Goal: Navigation & Orientation: Find specific page/section

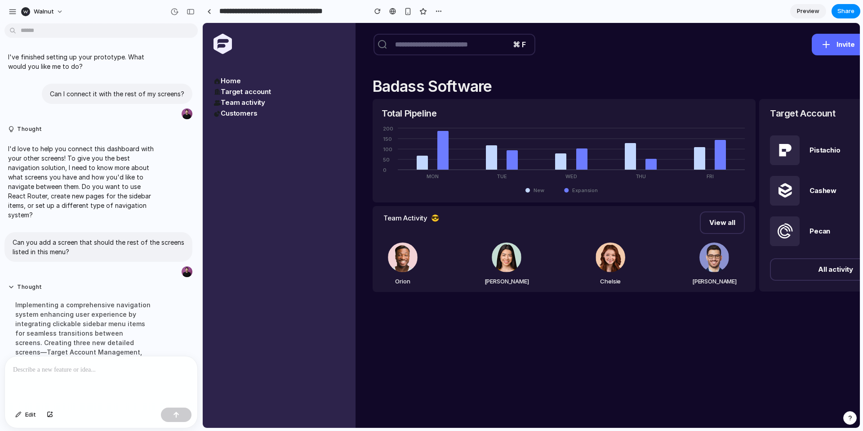
scroll to position [215, 0]
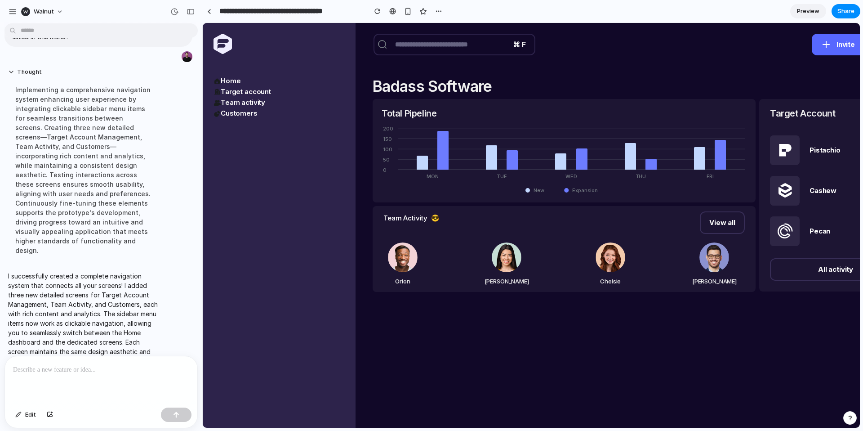
click at [257, 91] on link "Target account" at bounding box center [243, 91] width 58 height 9
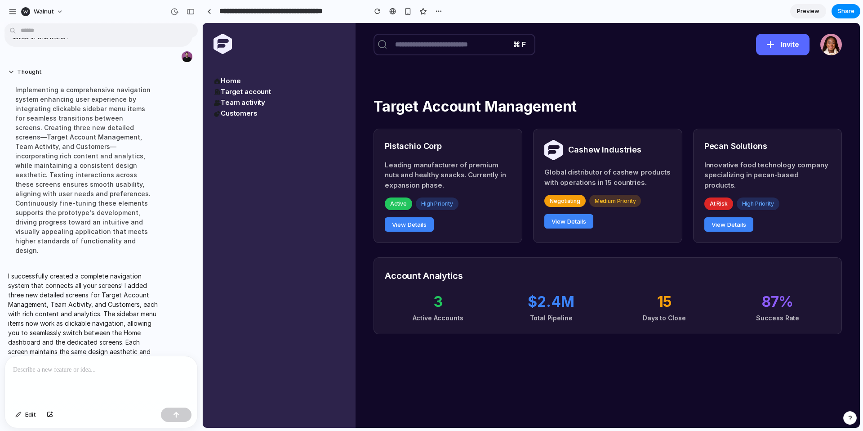
click at [243, 91] on link "Target account" at bounding box center [243, 91] width 58 height 9
click at [229, 79] on link "Home" at bounding box center [227, 80] width 27 height 9
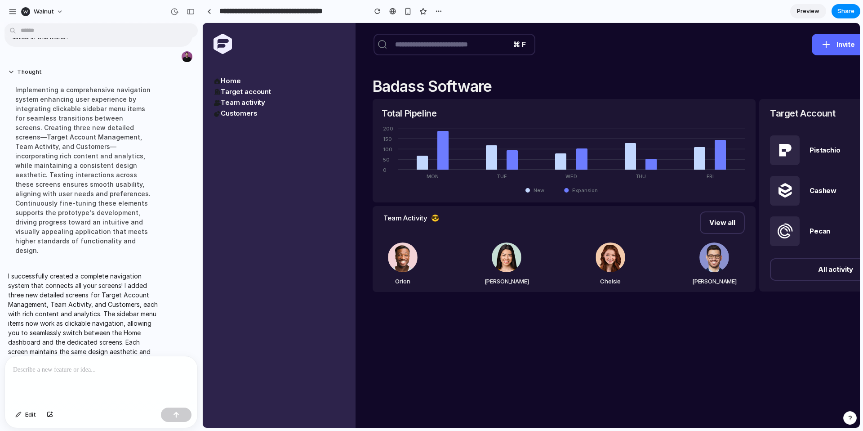
click at [235, 93] on link "Target account" at bounding box center [243, 91] width 58 height 9
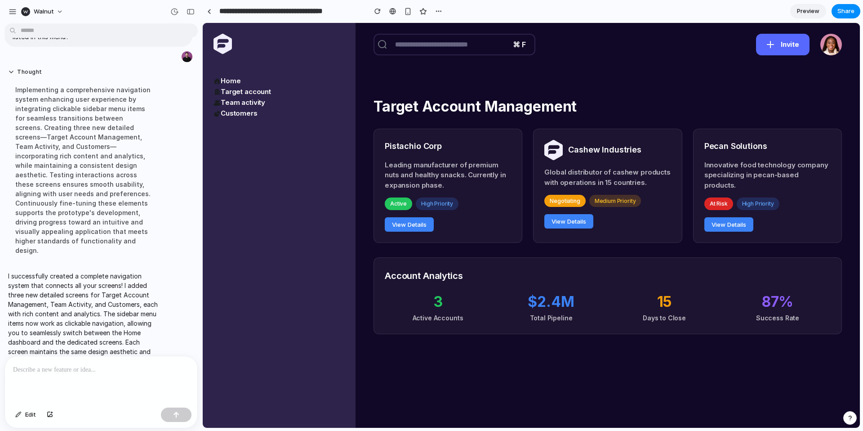
click at [231, 83] on link "Home" at bounding box center [227, 80] width 27 height 9
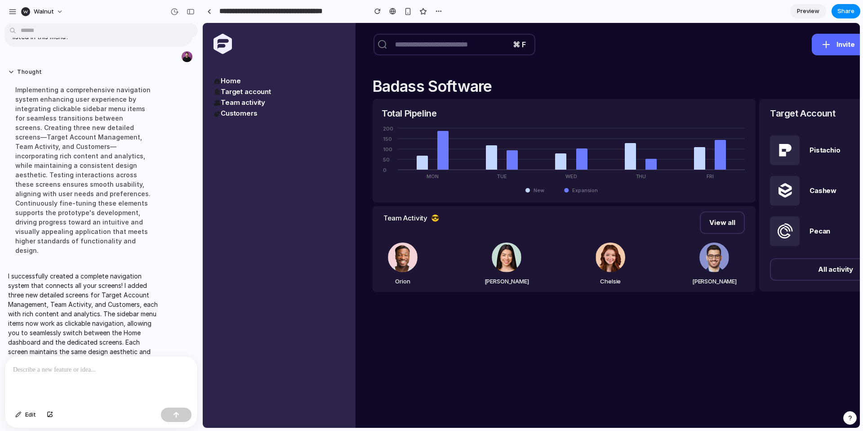
click at [235, 93] on link "Target account" at bounding box center [243, 91] width 58 height 9
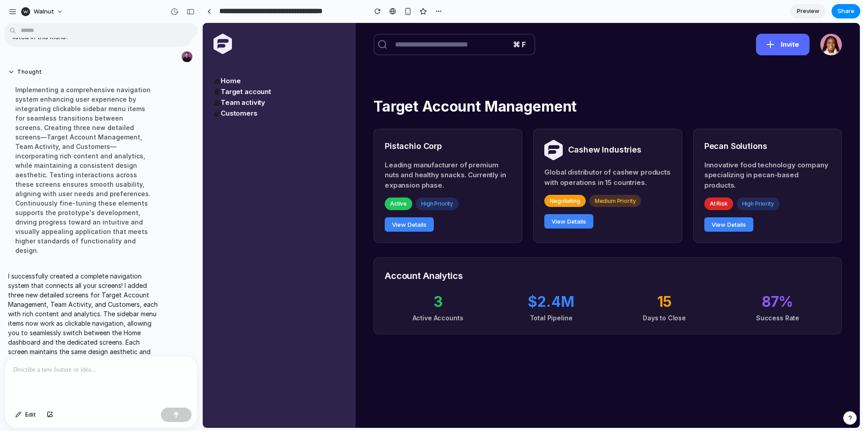
click at [238, 102] on link "Team activity" at bounding box center [240, 102] width 52 height 9
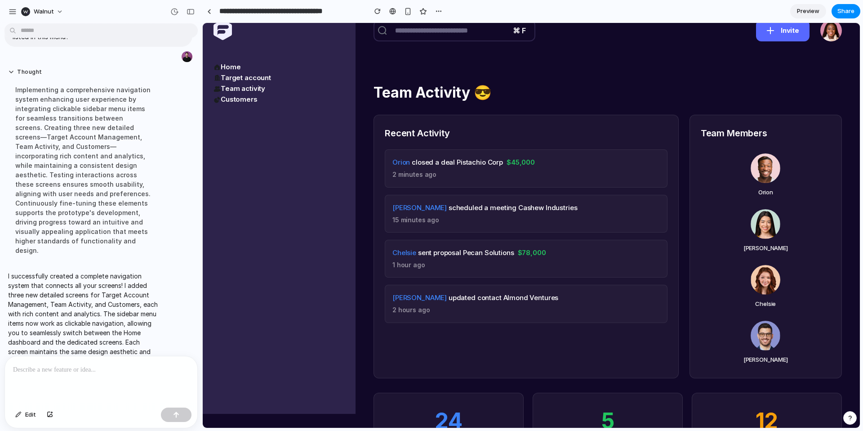
scroll to position [0, 0]
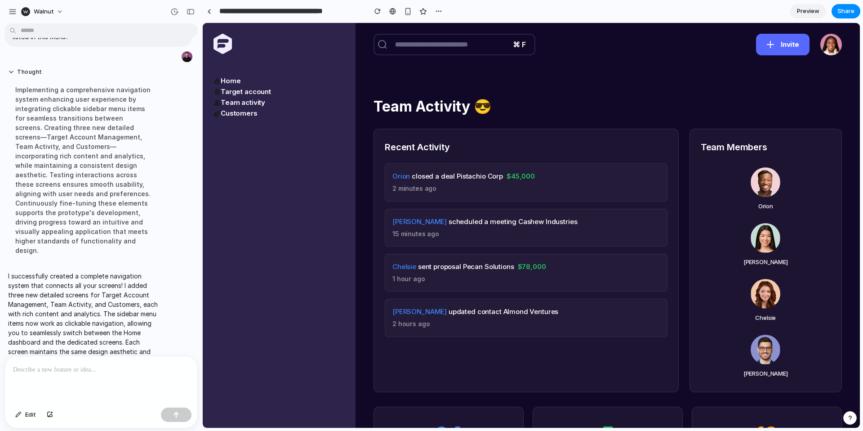
click at [226, 115] on link "Customers" at bounding box center [236, 113] width 44 height 9
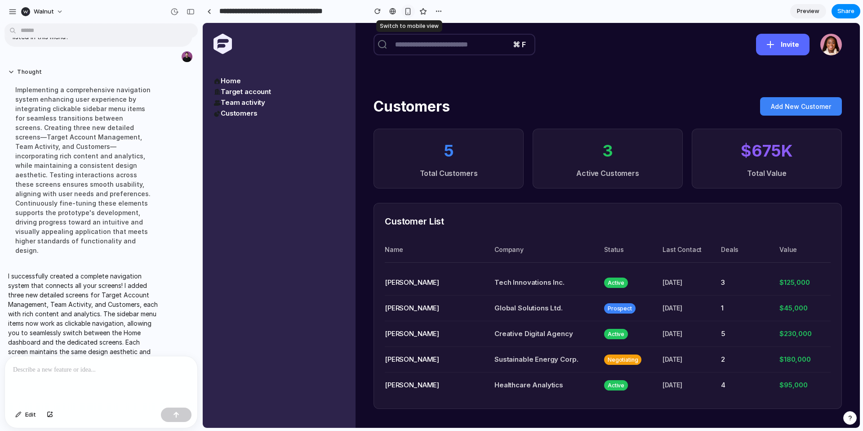
click at [409, 13] on div "button" at bounding box center [408, 12] width 8 height 8
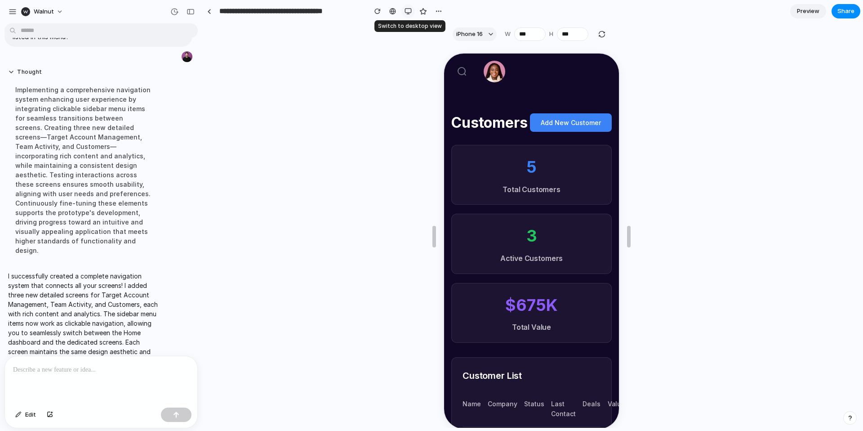
click at [409, 13] on div "button" at bounding box center [408, 11] width 7 height 7
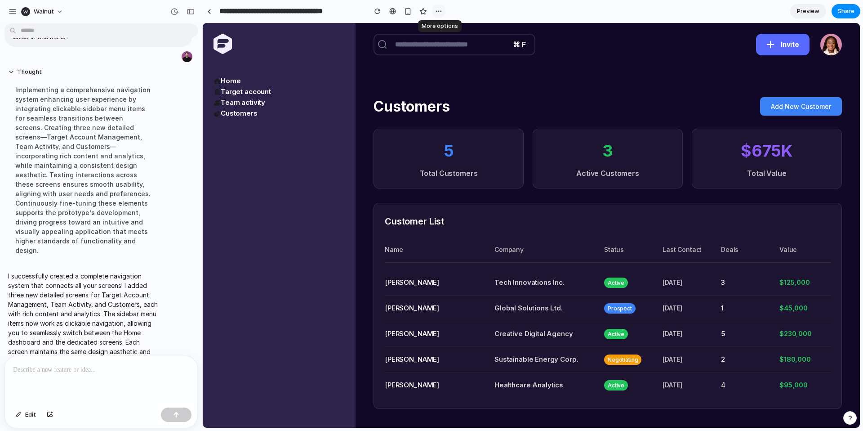
click at [438, 8] on div "button" at bounding box center [438, 11] width 7 height 7
click at [438, 8] on div "Duplicate Delete" at bounding box center [431, 215] width 863 height 431
click at [392, 13] on div at bounding box center [392, 11] width 7 height 7
click at [47, 10] on span "Walnut" at bounding box center [44, 11] width 20 height 9
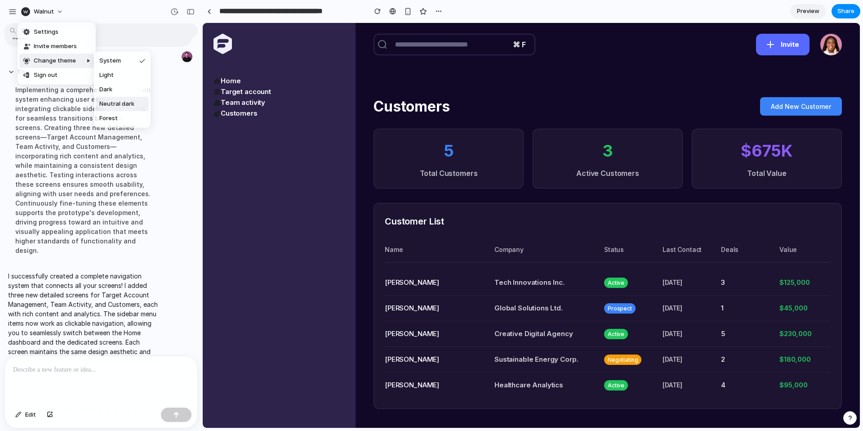
click at [121, 104] on span "Neutral dark" at bounding box center [116, 103] width 35 height 9
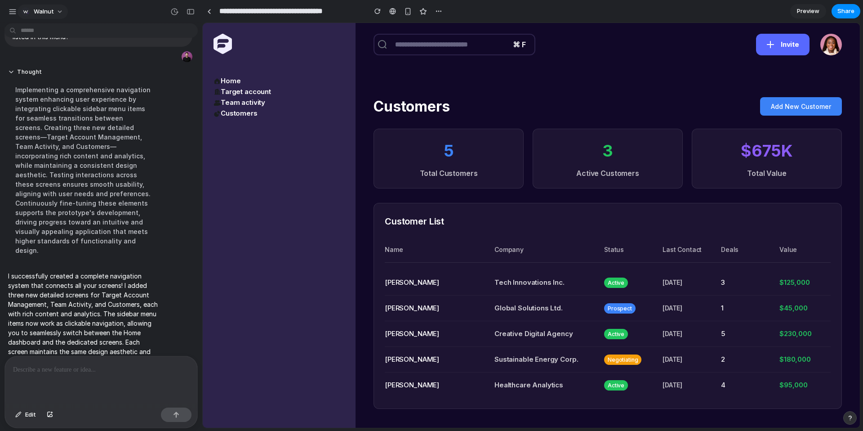
click at [47, 9] on span "Walnut" at bounding box center [44, 11] width 20 height 9
click at [134, 118] on li "Forest" at bounding box center [125, 118] width 59 height 14
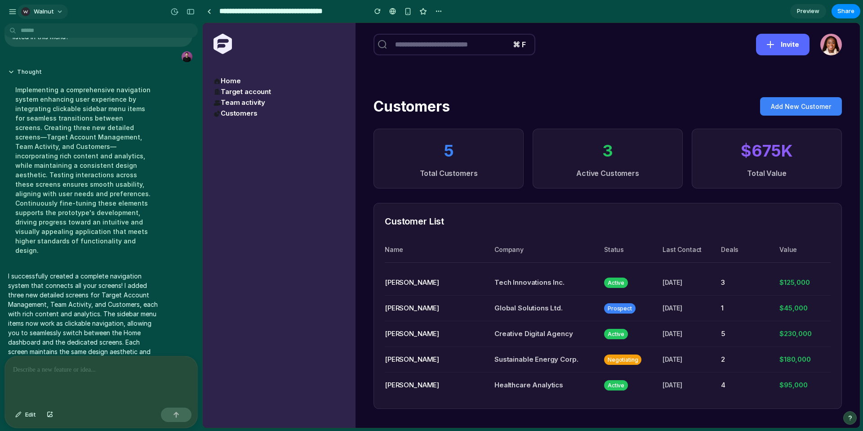
click at [54, 9] on button "Walnut" at bounding box center [43, 11] width 50 height 14
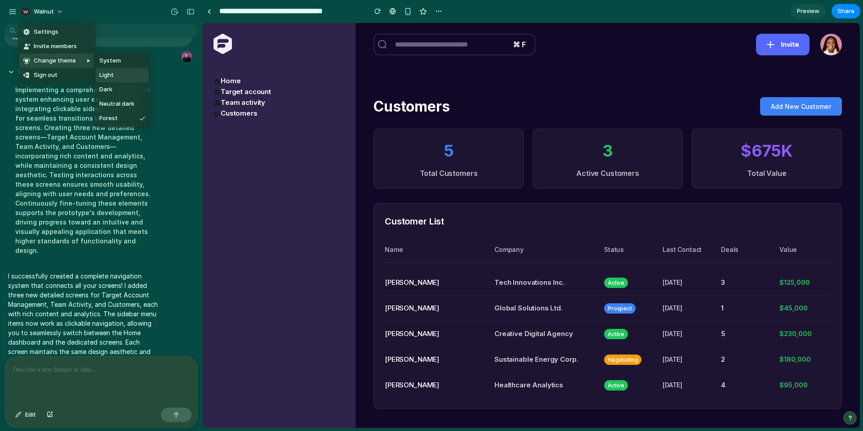
click at [116, 71] on li "Light" at bounding box center [122, 75] width 53 height 14
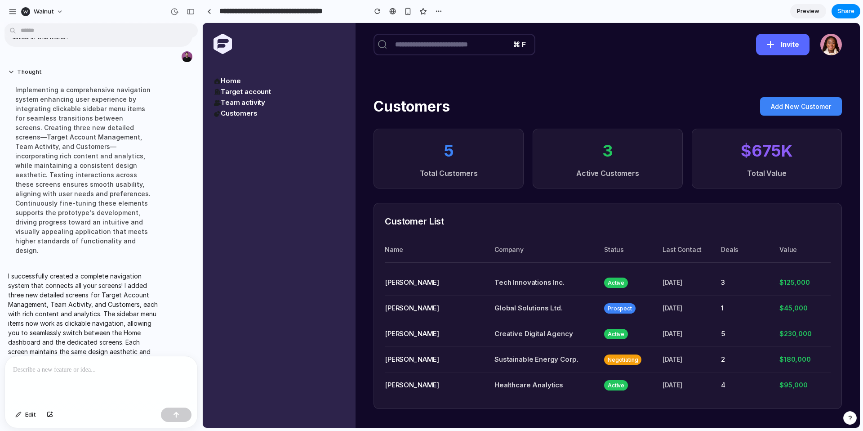
click at [18, 17] on div "Walnut" at bounding box center [38, 11] width 60 height 14
click at [13, 10] on div "button" at bounding box center [13, 12] width 8 height 8
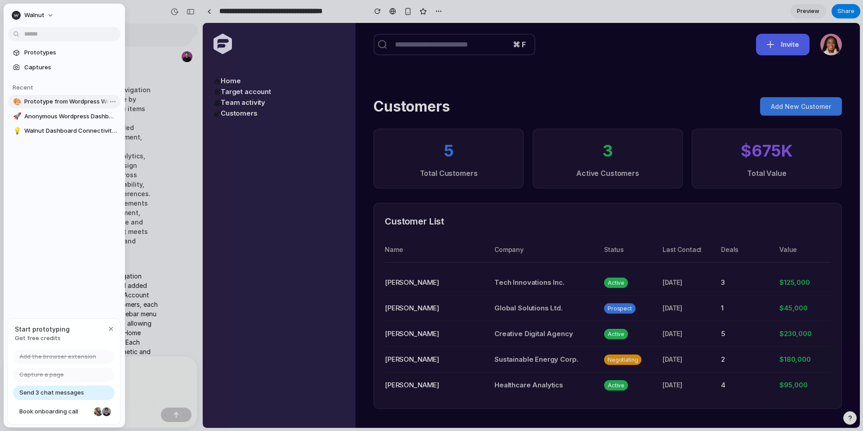
click at [73, 99] on span "Prototype from Wordpress Website Board - Tasks" at bounding box center [70, 101] width 93 height 9
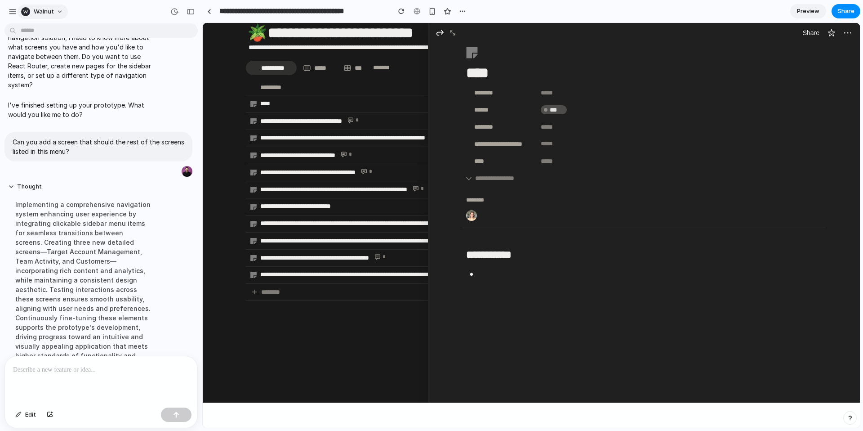
click at [41, 9] on span "Walnut" at bounding box center [44, 11] width 20 height 9
click at [9, 12] on div "Settings Invite members Change theme Sign out" at bounding box center [431, 215] width 863 height 431
click at [42, 9] on span "Walnut" at bounding box center [44, 11] width 20 height 9
click at [13, 13] on div "Settings Invite members Change theme Sign out" at bounding box center [431, 215] width 863 height 431
click at [13, 13] on div "button" at bounding box center [13, 12] width 8 height 8
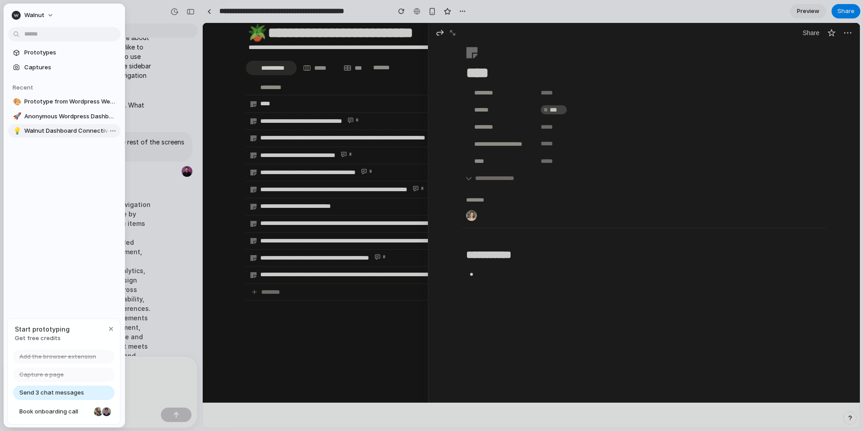
click at [64, 130] on span "Walnut Dashboard Connectivity Concepts" at bounding box center [70, 130] width 93 height 9
type input "**********"
